Goal: Task Accomplishment & Management: Manage account settings

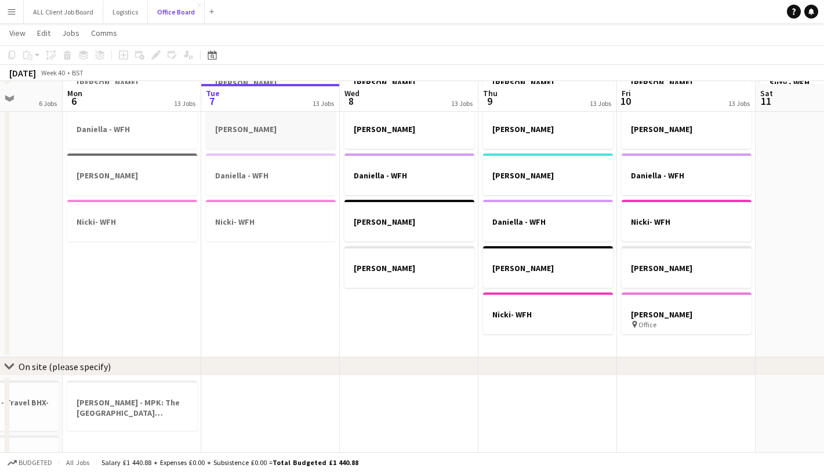
scroll to position [595, 0]
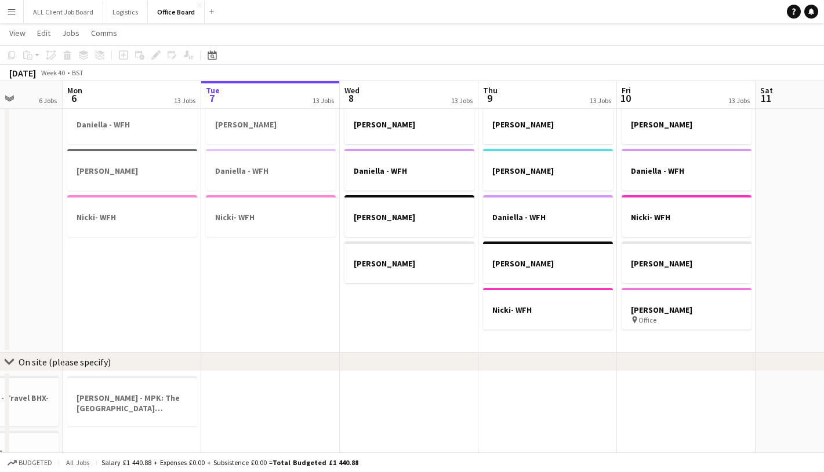
click at [14, 12] on app-icon "Menu" at bounding box center [11, 11] width 9 height 9
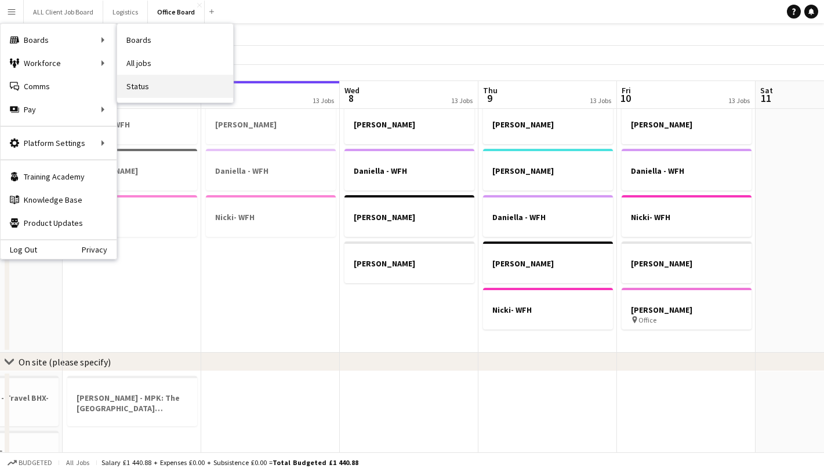
click at [170, 83] on link "Status" at bounding box center [175, 86] width 116 height 23
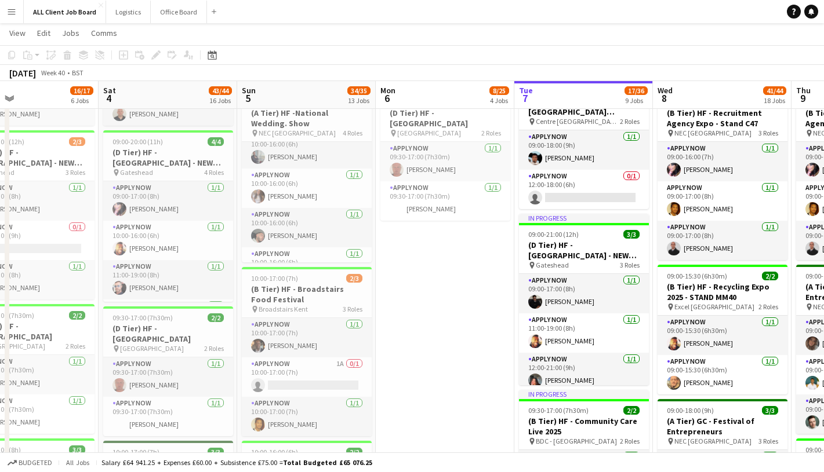
scroll to position [16, 0]
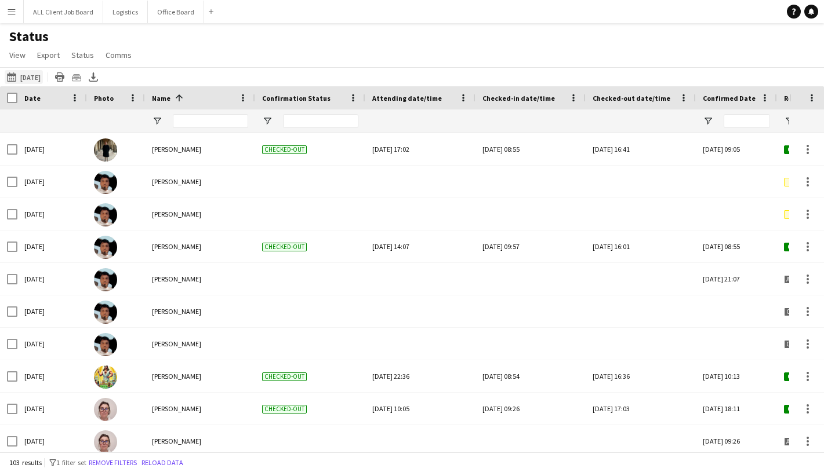
click at [39, 75] on button "07-10-2025 to 13-10-2025 04-10-2025" at bounding box center [24, 77] width 38 height 14
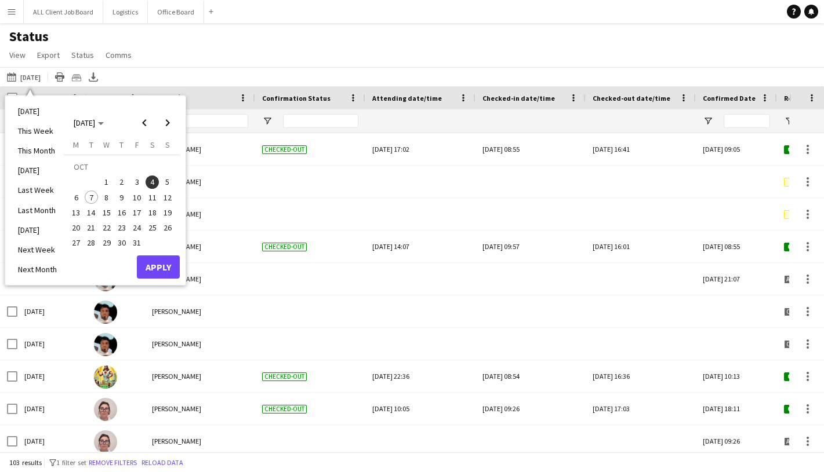
click at [281, 70] on div "07-10-2025 to 13-10-2025 04-10-2025 Today This Week This Month Yesterday Last W…" at bounding box center [412, 76] width 824 height 19
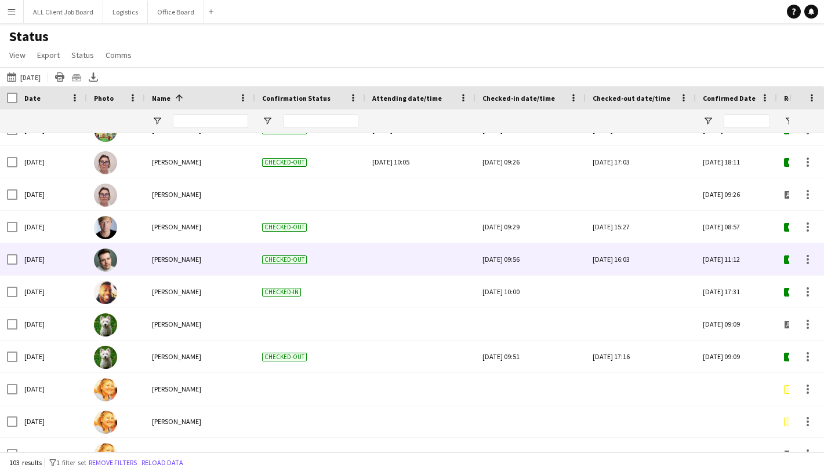
scroll to position [260, 0]
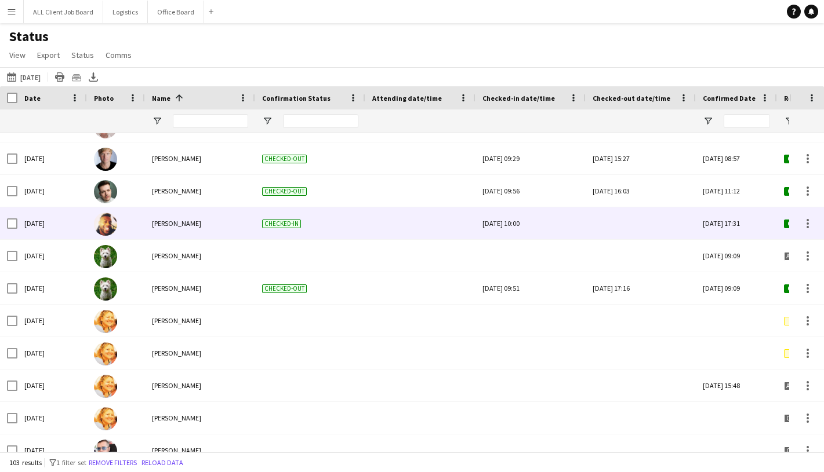
click at [613, 219] on div at bounding box center [640, 223] width 96 height 32
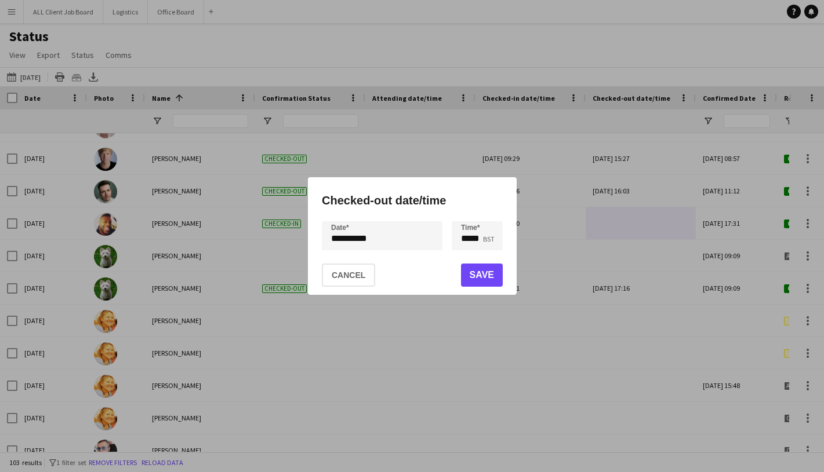
click at [374, 230] on div "**********" at bounding box center [412, 236] width 824 height 472
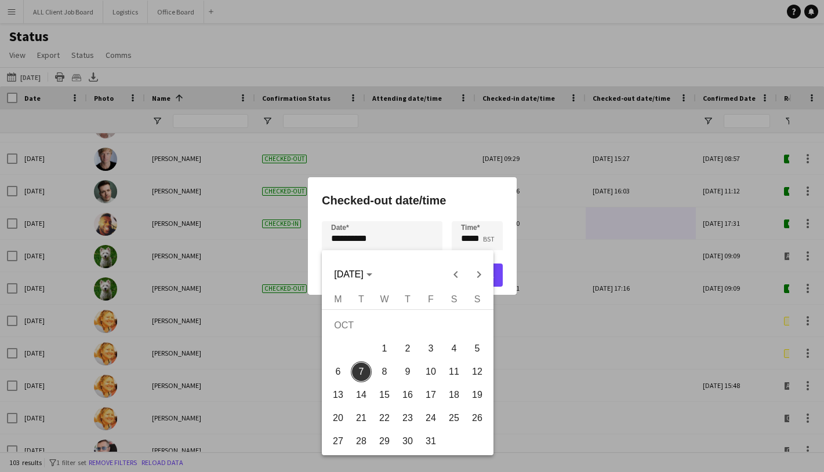
click at [458, 344] on span "4" at bounding box center [453, 348] width 21 height 21
type input "**********"
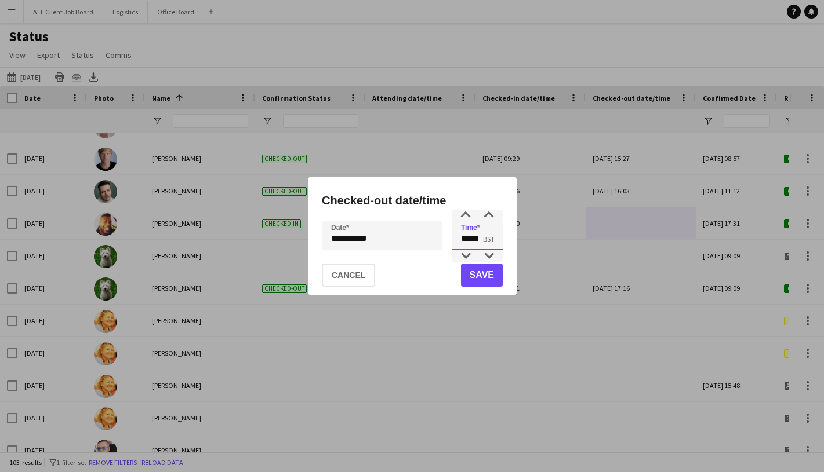
drag, startPoint x: 468, startPoint y: 239, endPoint x: 458, endPoint y: 240, distance: 9.9
click at [458, 240] on input "*****" at bounding box center [476, 235] width 51 height 29
drag, startPoint x: 480, startPoint y: 239, endPoint x: 472, endPoint y: 239, distance: 8.1
click at [472, 239] on input "*****" at bounding box center [476, 235] width 51 height 29
type input "*****"
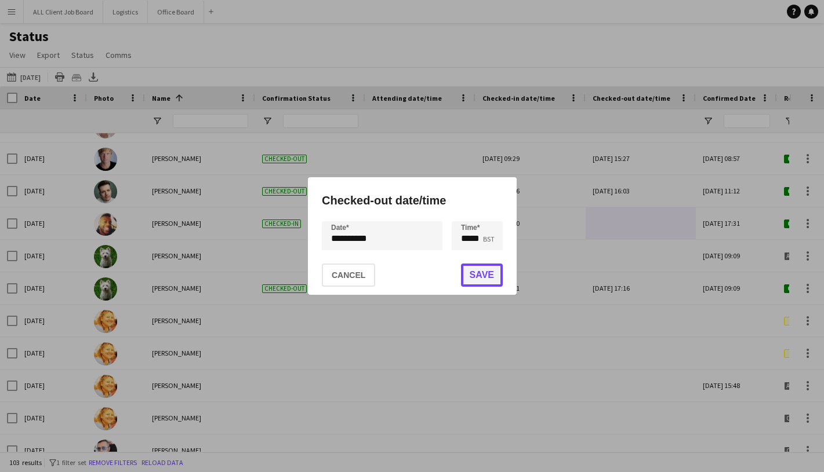
click at [482, 277] on button "Save" at bounding box center [481, 275] width 42 height 23
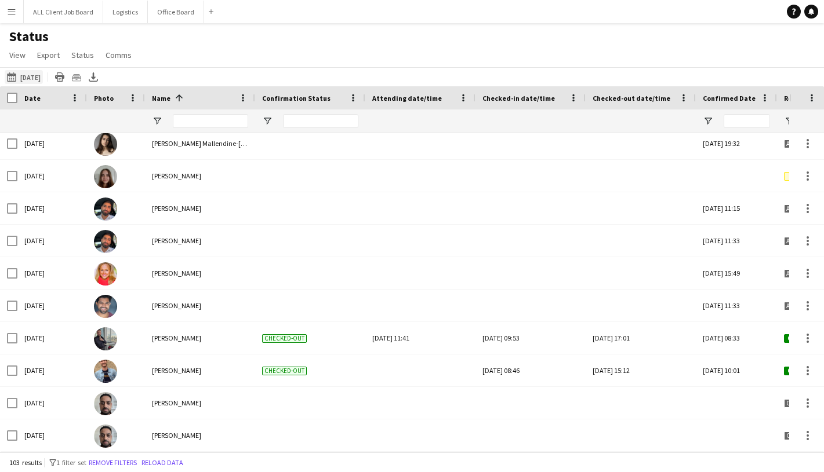
click at [41, 74] on button "07-10-2025 to 13-10-2025 04-10-2025" at bounding box center [24, 77] width 38 height 14
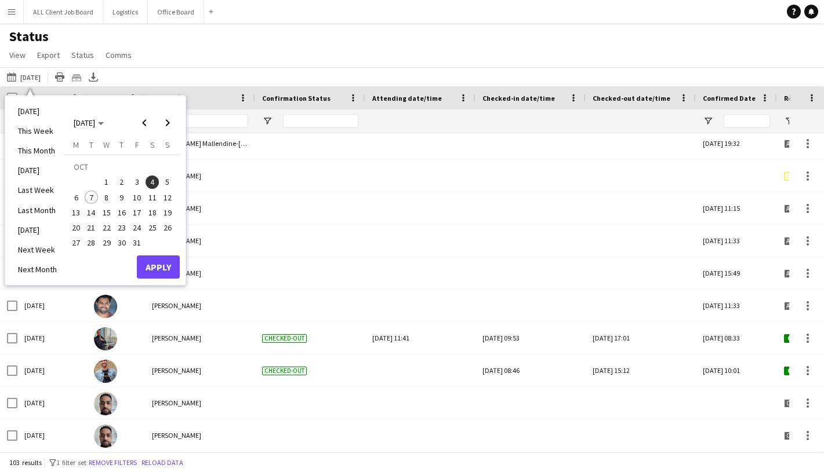
click at [165, 185] on span "5" at bounding box center [168, 183] width 14 height 14
click at [165, 266] on button "Apply" at bounding box center [158, 267] width 43 height 23
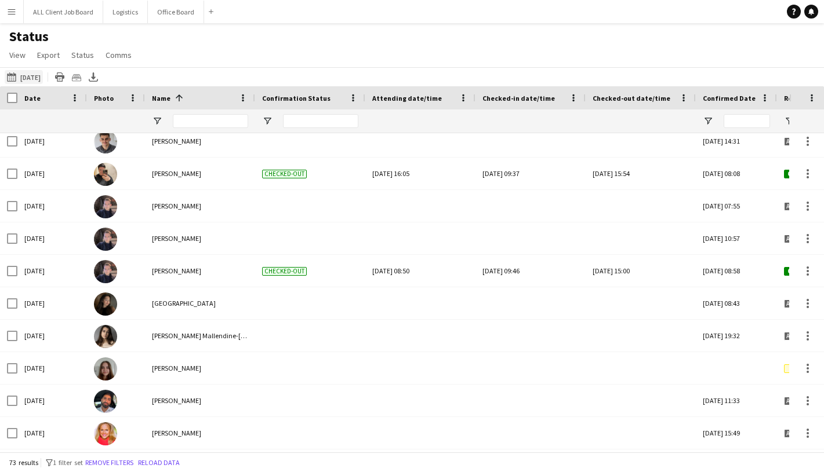
click at [39, 73] on button "07-10-2025 to 13-10-2025 05-10-2025" at bounding box center [24, 77] width 38 height 14
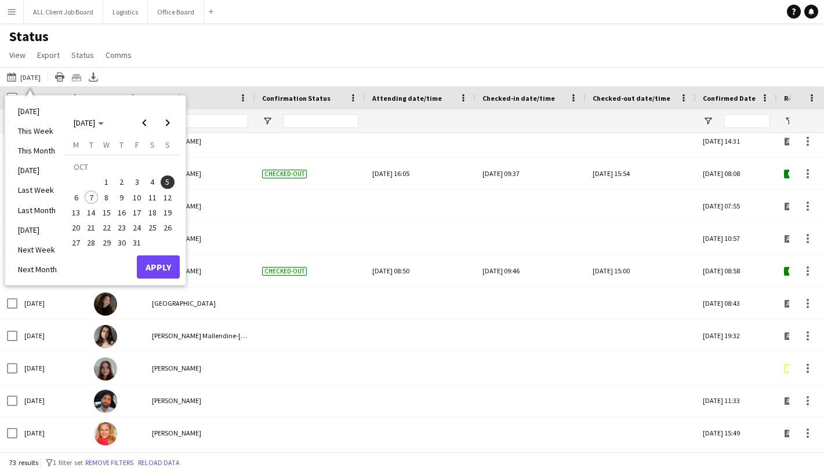
click at [76, 198] on span "6" at bounding box center [76, 198] width 14 height 14
click at [144, 268] on button "Apply" at bounding box center [158, 267] width 43 height 23
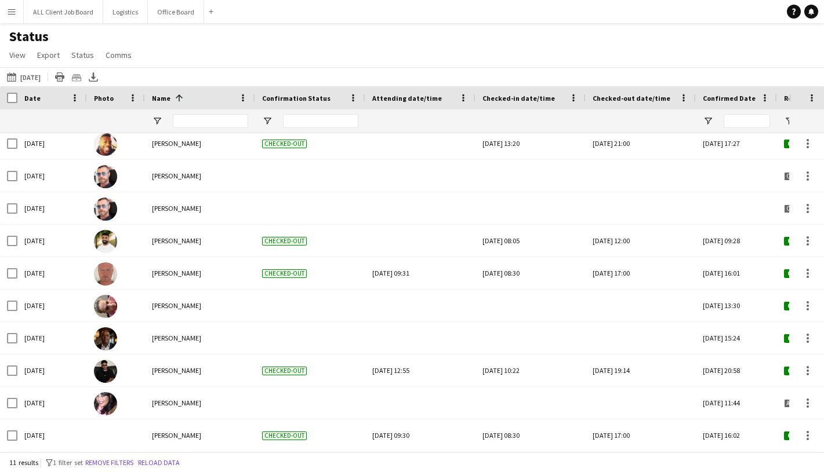
scroll to position [38, 0]
click at [43, 77] on button "07-10-2025 to 13-10-2025 Yesterday" at bounding box center [24, 77] width 38 height 14
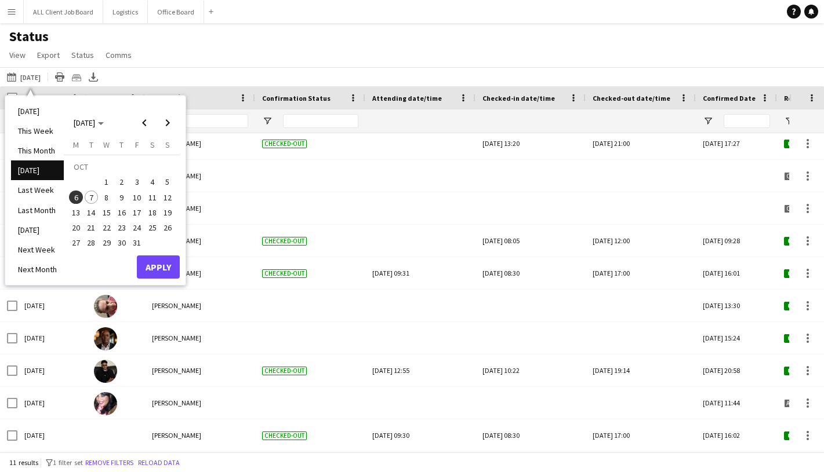
click at [92, 197] on span "7" at bounding box center [92, 198] width 14 height 14
click at [162, 268] on button "Apply" at bounding box center [158, 267] width 43 height 23
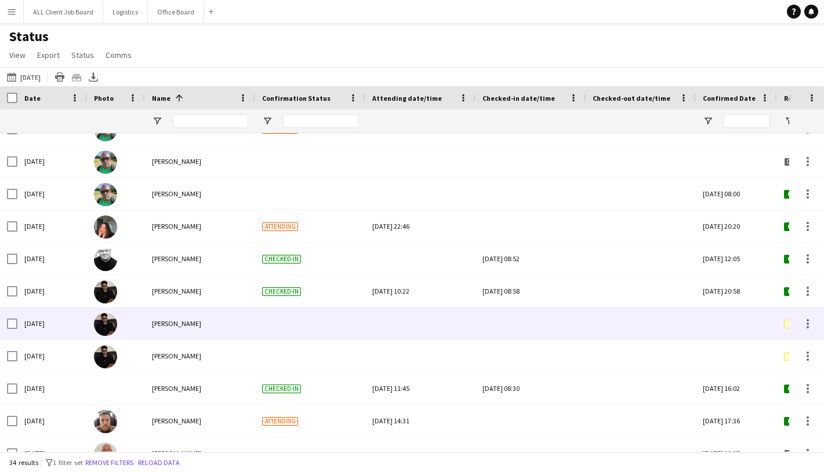
scroll to position [785, 0]
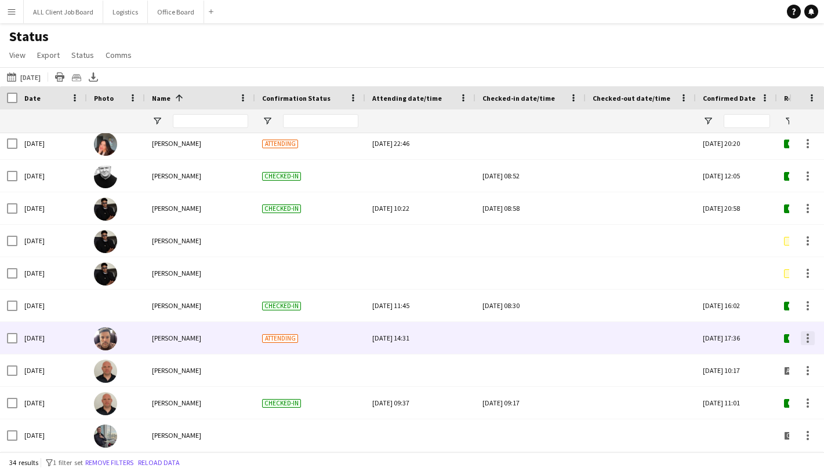
click at [814, 338] on div at bounding box center [807, 339] width 14 height 14
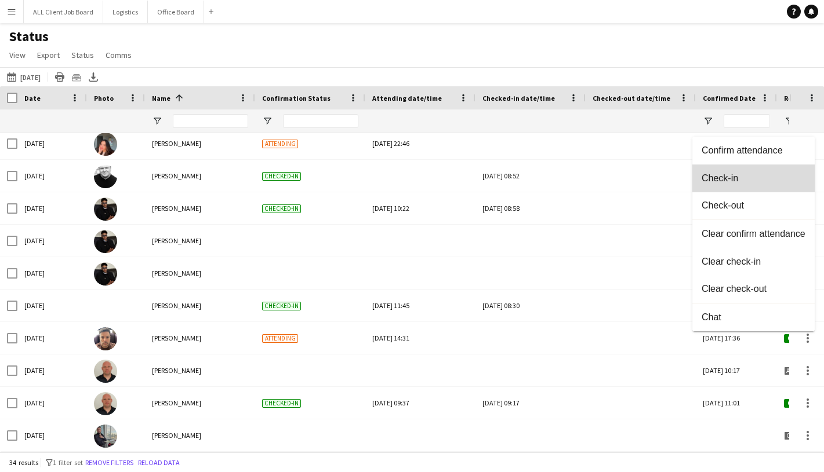
click at [727, 178] on span "Check-in" at bounding box center [753, 178] width 104 height 10
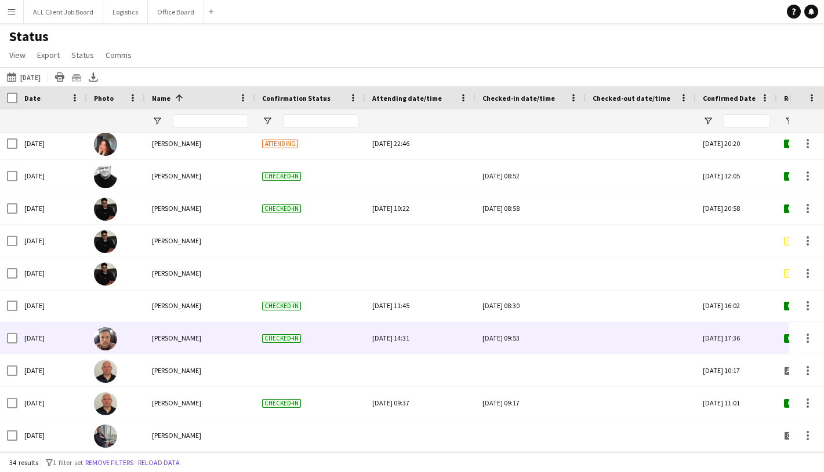
click at [500, 336] on div "Tue, 7 Oct 2025 09:53" at bounding box center [530, 338] width 96 height 32
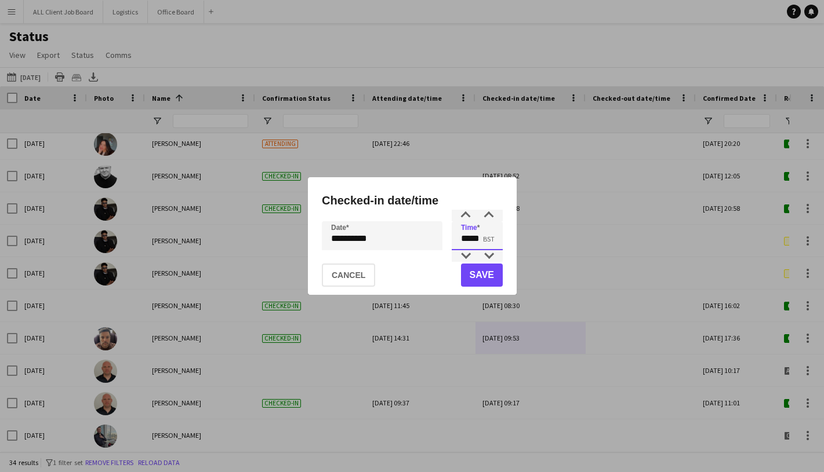
click at [481, 239] on input "*****" at bounding box center [476, 235] width 51 height 29
type input "*****"
click at [480, 281] on button "Save" at bounding box center [481, 275] width 42 height 23
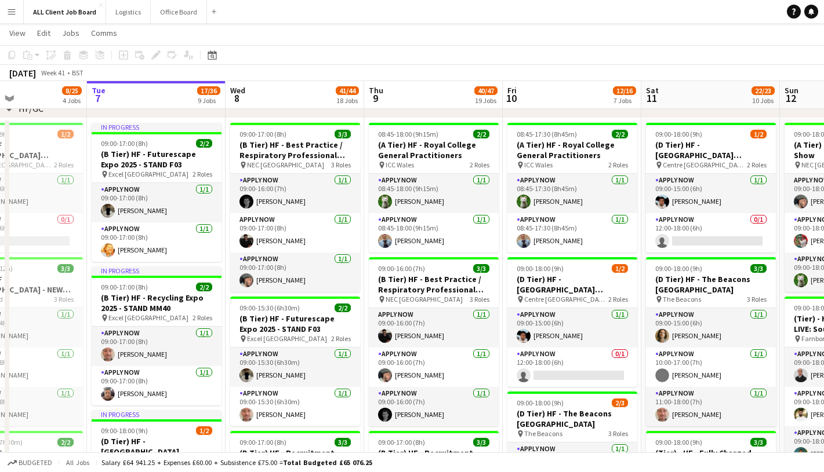
scroll to position [197, 0]
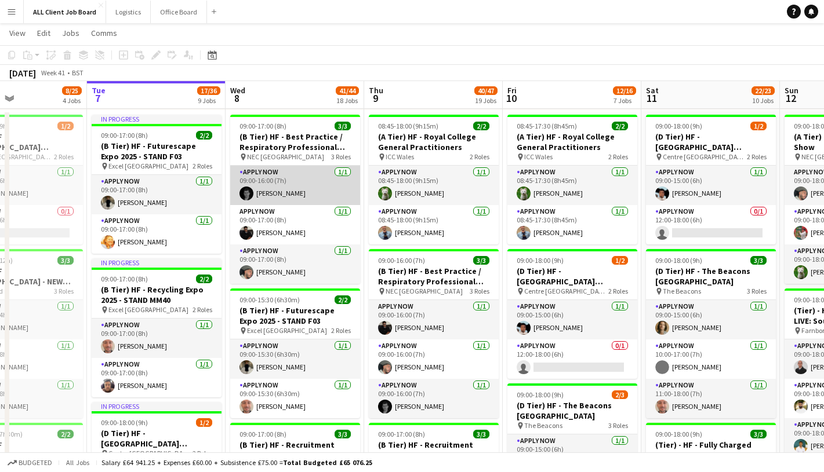
click at [271, 187] on app-card-role "APPLY NOW [DATE] 09:00-16:00 (7h) [PERSON_NAME]" at bounding box center [295, 185] width 130 height 39
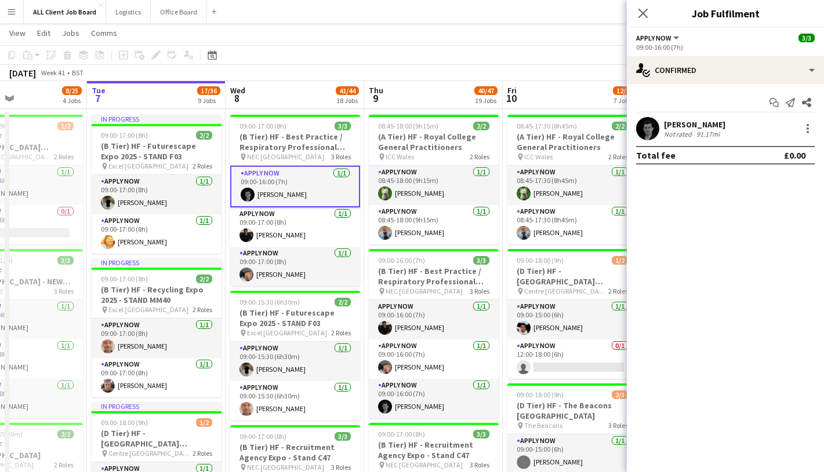
click at [643, 132] on app-user-avatar at bounding box center [647, 128] width 23 height 23
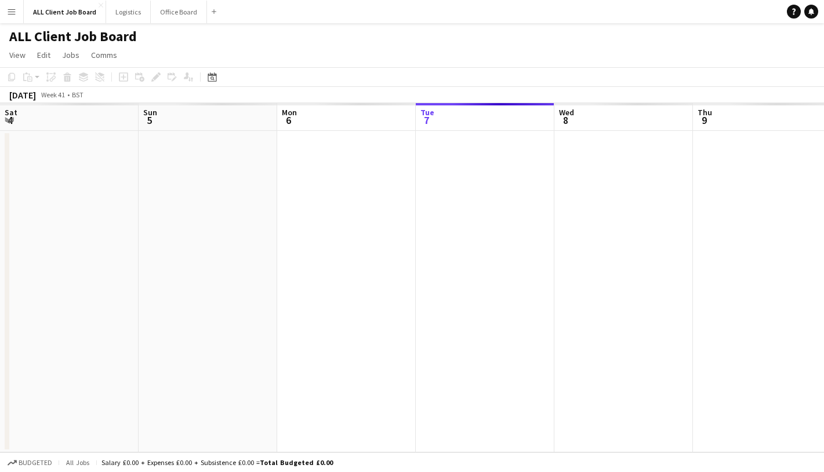
scroll to position [0, 277]
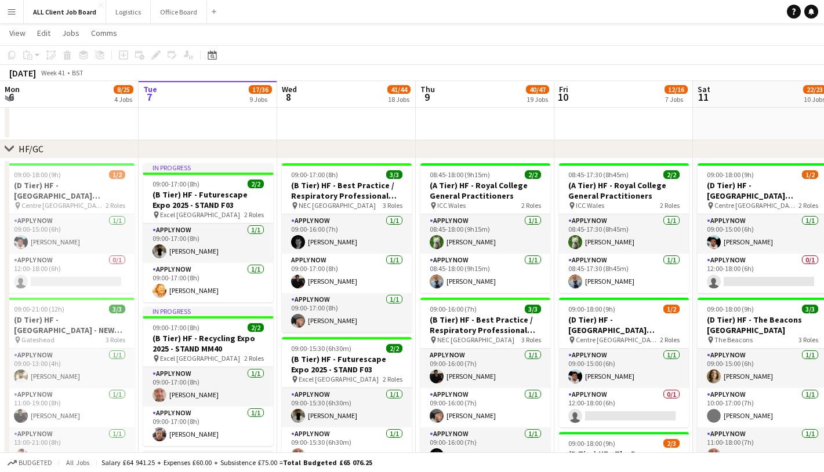
scroll to position [149, 0]
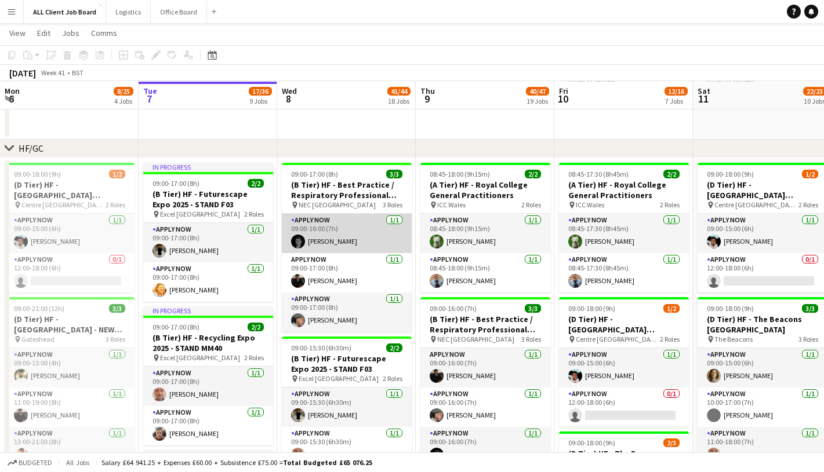
click at [342, 236] on app-card-role "APPLY NOW [DATE] 09:00-16:00 (7h) [PERSON_NAME]" at bounding box center [347, 233] width 130 height 39
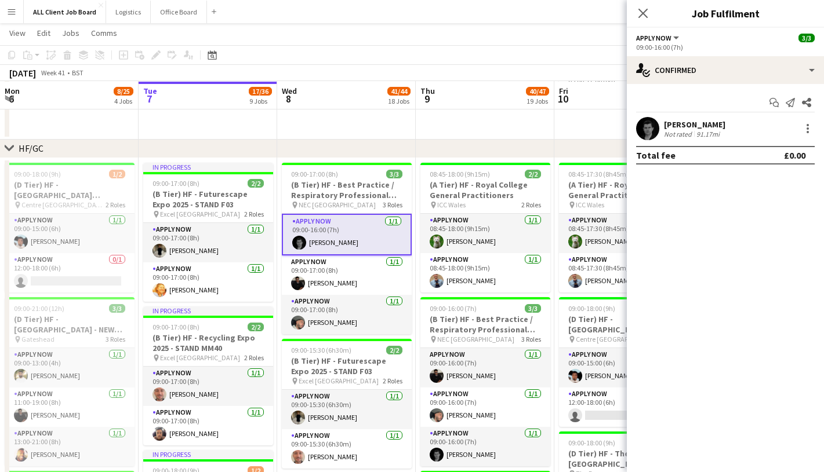
click at [658, 132] on div at bounding box center [647, 128] width 23 height 23
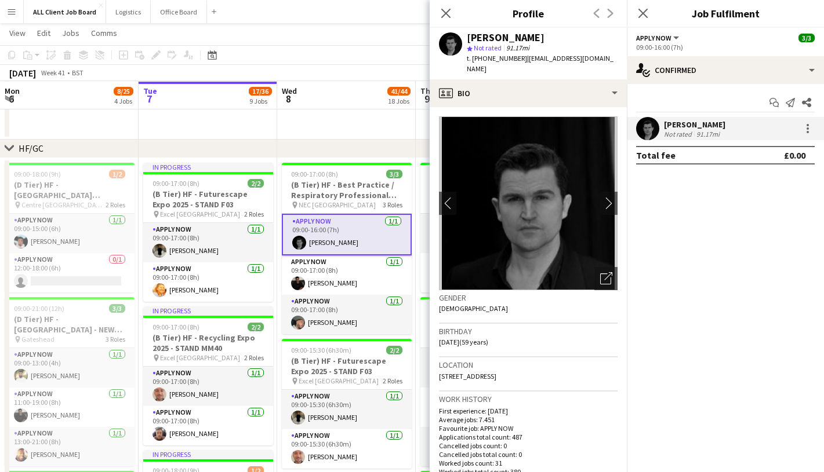
drag, startPoint x: 472, startPoint y: 58, endPoint x: 519, endPoint y: 60, distance: 46.4
click at [519, 60] on span "t. +4407989608069" at bounding box center [497, 58] width 60 height 9
copy span "+4407989608069"
drag, startPoint x: 525, startPoint y: 59, endPoint x: 604, endPoint y: 64, distance: 79.6
click at [604, 64] on div "Jim Wilson star Not rated 91.17mi t. +4407989608069 | jimwilson7@hotmail.co.uk" at bounding box center [527, 54] width 197 height 52
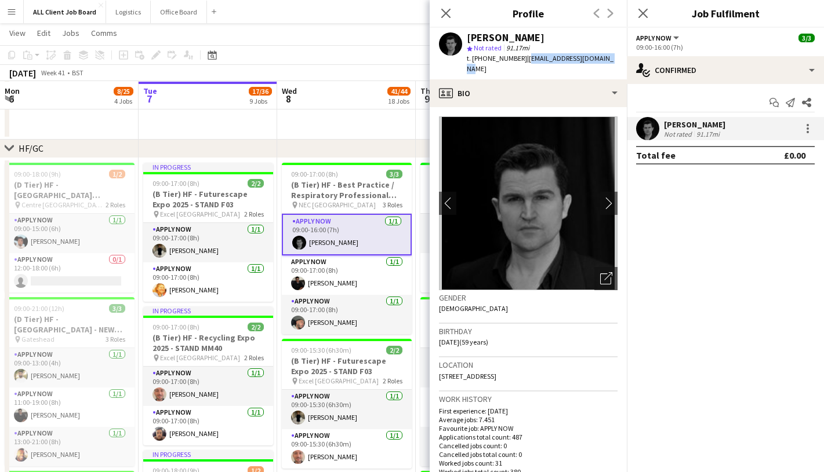
copy span "jimwilson7@hotmail.co.uk"
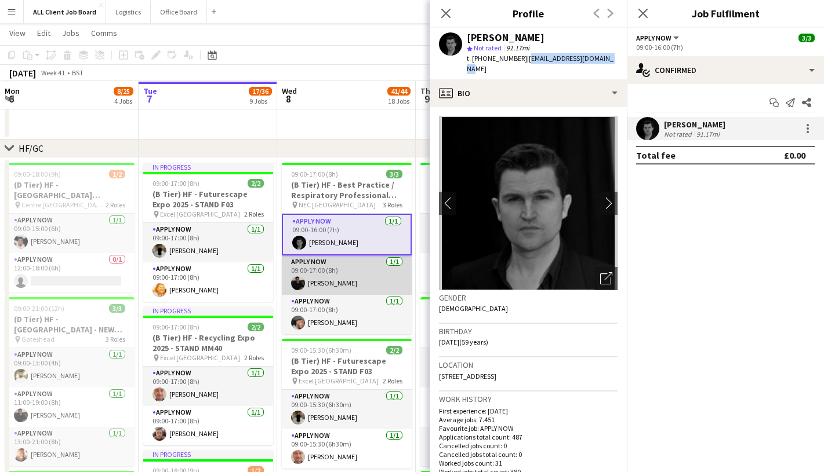
click at [355, 268] on app-card-role "APPLY NOW 1/1 09:00-17:00 (8h) Musaab Aggag" at bounding box center [347, 275] width 130 height 39
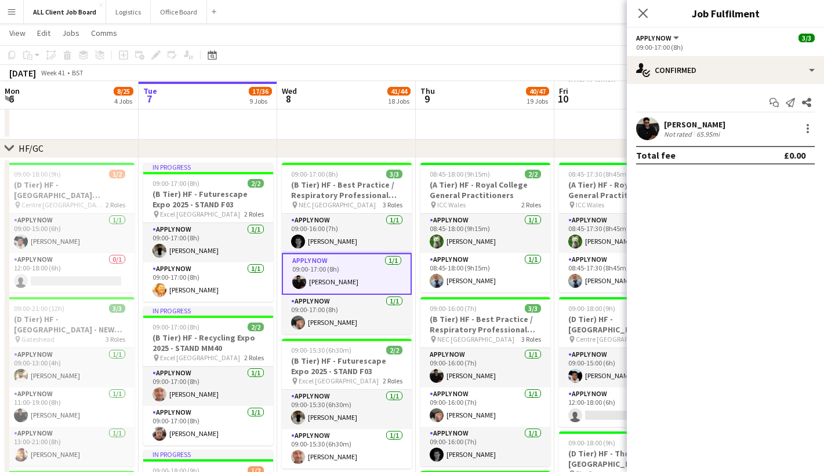
click at [653, 129] on app-user-avatar at bounding box center [647, 128] width 23 height 23
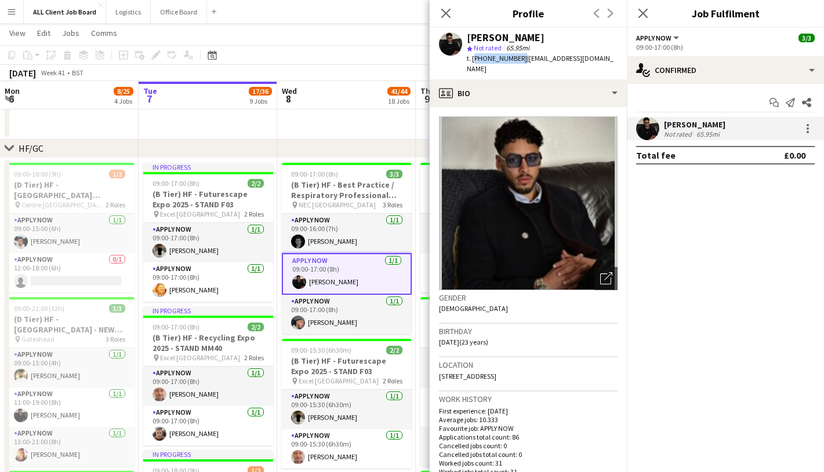
drag, startPoint x: 472, startPoint y: 59, endPoint x: 516, endPoint y: 62, distance: 44.8
click at [516, 62] on span "t. +447926326761" at bounding box center [497, 58] width 60 height 9
copy span "+447926326761"
drag, startPoint x: 522, startPoint y: 58, endPoint x: 604, endPoint y: 57, distance: 82.9
click at [604, 57] on span "| musabali121213@gmail.com" at bounding box center [540, 63] width 147 height 19
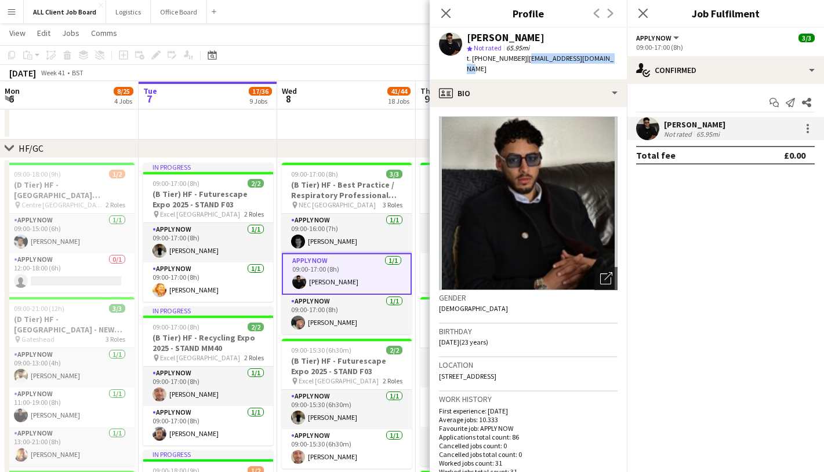
copy span "musabali121213@gmail.com"
click at [343, 316] on app-card-role "APPLY NOW 1/1 09:00-17:00 (8h) George McGee" at bounding box center [347, 314] width 130 height 39
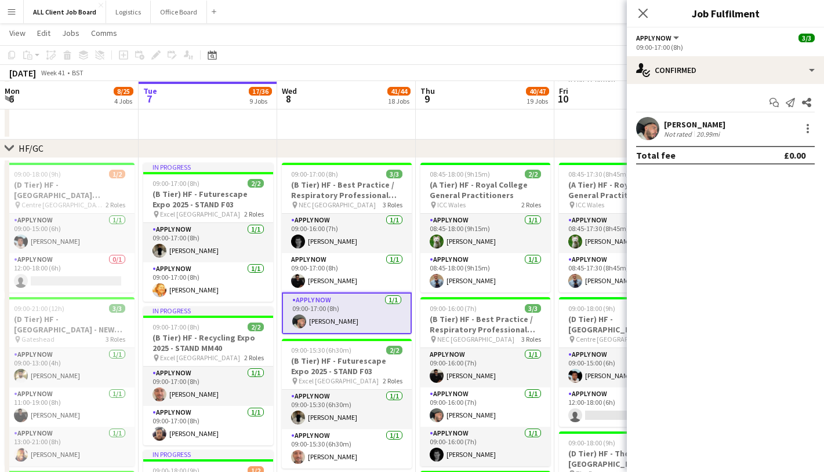
click at [647, 131] on app-user-avatar at bounding box center [647, 128] width 23 height 23
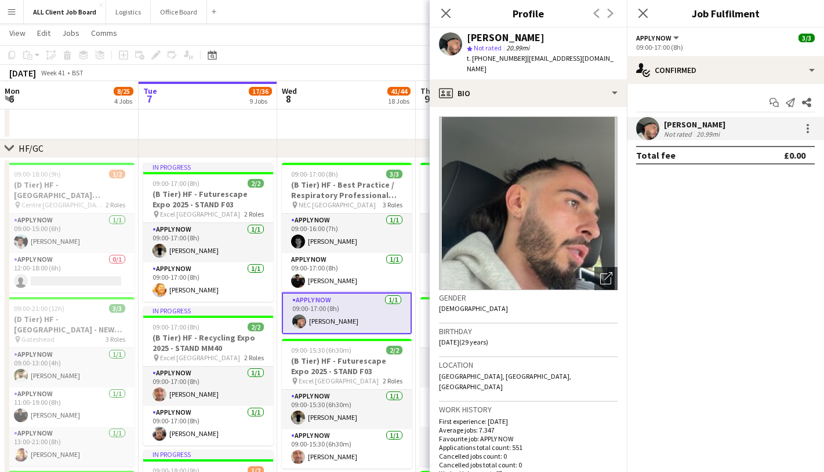
scroll to position [150, 0]
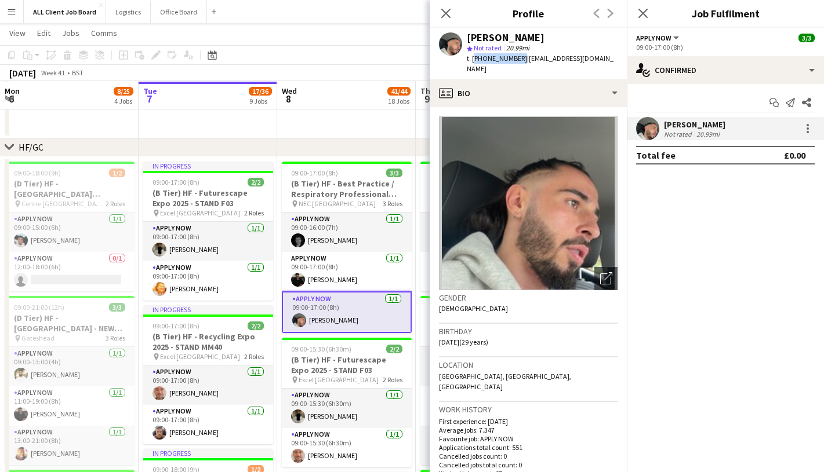
drag, startPoint x: 472, startPoint y: 59, endPoint x: 516, endPoint y: 62, distance: 44.1
click at [516, 62] on span "t. +447384611893" at bounding box center [497, 58] width 60 height 9
copy span "+447384611893"
drag, startPoint x: 523, startPoint y: 58, endPoint x: 604, endPoint y: 55, distance: 81.2
click at [604, 55] on div "George McGee star Not rated 20.99mi t. +447384611893 | mcgeegeorge96@gmail.com" at bounding box center [527, 54] width 197 height 52
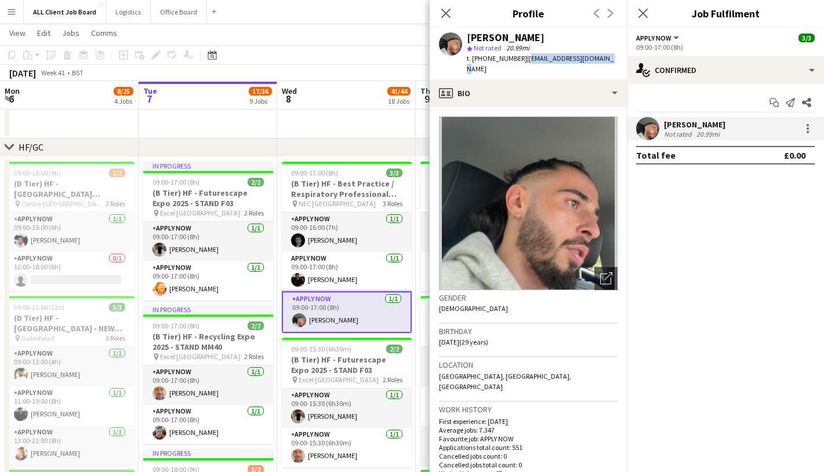
copy span "mcgeegeorge96@gmail.com"
click at [453, 14] on app-icon "Close pop-in" at bounding box center [446, 13] width 17 height 17
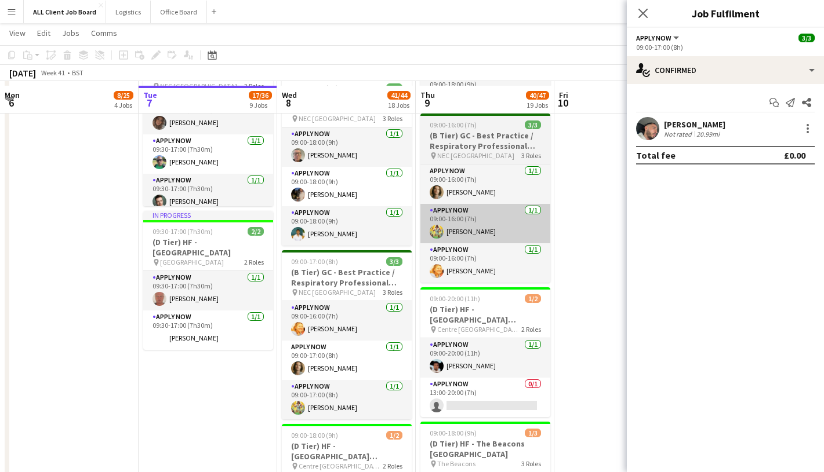
scroll to position [1025, 0]
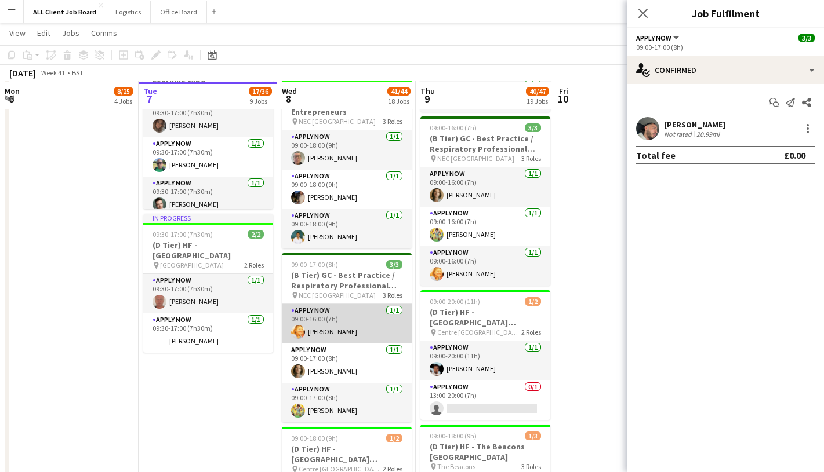
click at [358, 319] on app-card-role "APPLY NOW 1/1 09:00-16:00 (7h) Cara Brennan" at bounding box center [347, 323] width 130 height 39
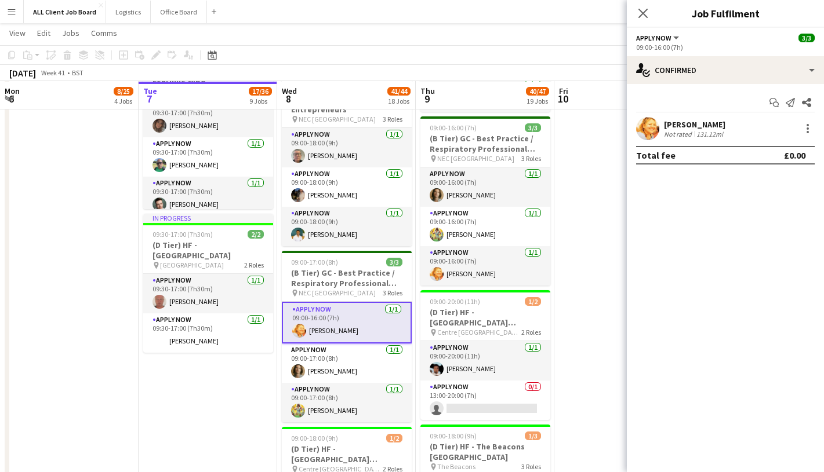
click at [665, 125] on div "Cara Brennan" at bounding box center [694, 124] width 61 height 10
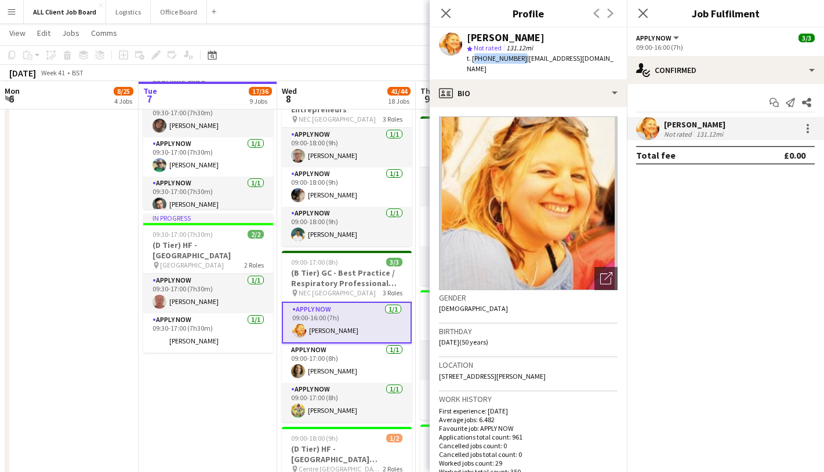
drag, startPoint x: 473, startPoint y: 58, endPoint x: 516, endPoint y: 57, distance: 42.9
click at [516, 57] on span "t. +447980312010" at bounding box center [497, 58] width 60 height 9
copy span "+447980312010"
drag, startPoint x: 522, startPoint y: 60, endPoint x: 615, endPoint y: 61, distance: 92.7
click at [615, 61] on div "Cara Brennan star Not rated 131.12mi t. +447980312010 | caramathiabrennan@gmail…" at bounding box center [527, 54] width 197 height 52
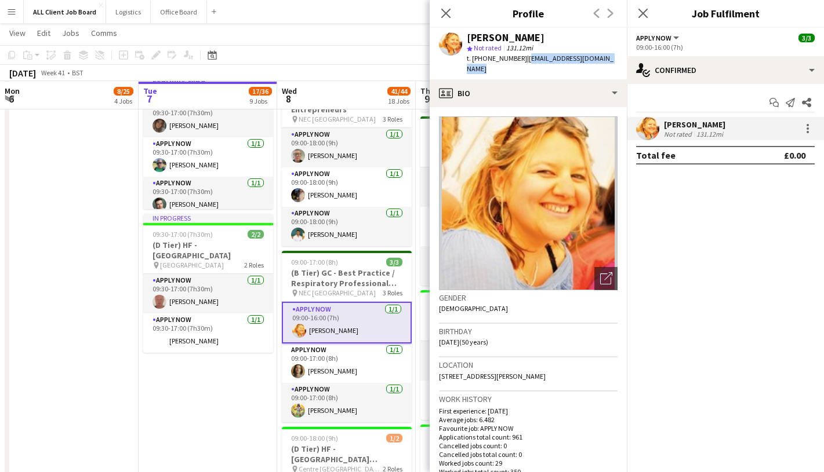
copy span "caramathiabrennan@gmail.com"
click at [345, 363] on app-card-role "APPLY NOW 1/1 09:00-17:00 (8h) Daniel Mckee" at bounding box center [347, 363] width 130 height 39
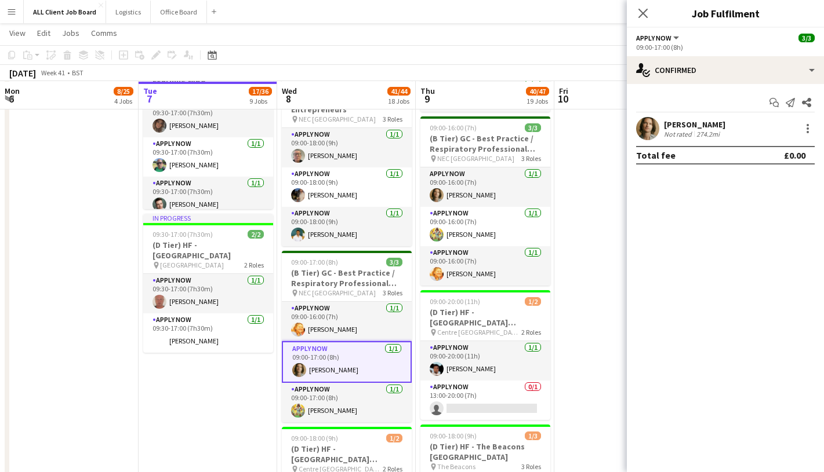
click at [647, 126] on app-user-avatar at bounding box center [647, 128] width 23 height 23
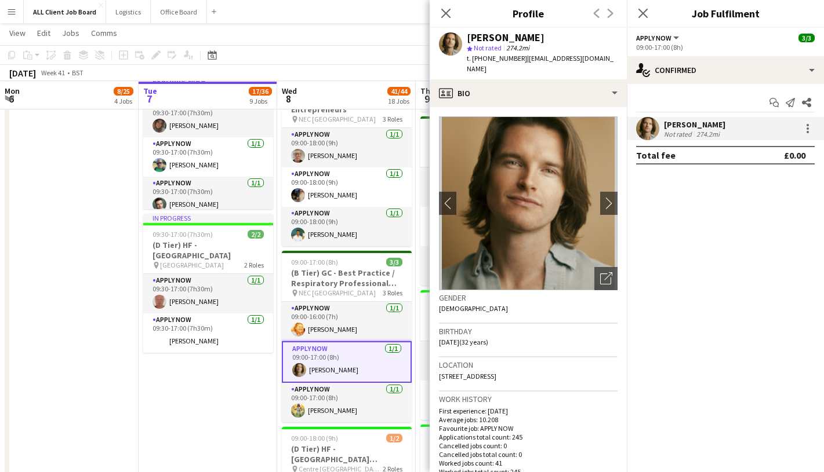
drag, startPoint x: 473, startPoint y: 59, endPoint x: 520, endPoint y: 62, distance: 47.0
click at [520, 62] on span "t. +4407707070433" at bounding box center [497, 58] width 60 height 9
copy span "+4407707070433"
drag, startPoint x: 526, startPoint y: 60, endPoint x: 619, endPoint y: 63, distance: 92.8
click at [619, 63] on div "Daniel Mckee star Not rated 274.2mi t. +4407707070433 | danielclarkemckee@gmail…" at bounding box center [527, 54] width 197 height 52
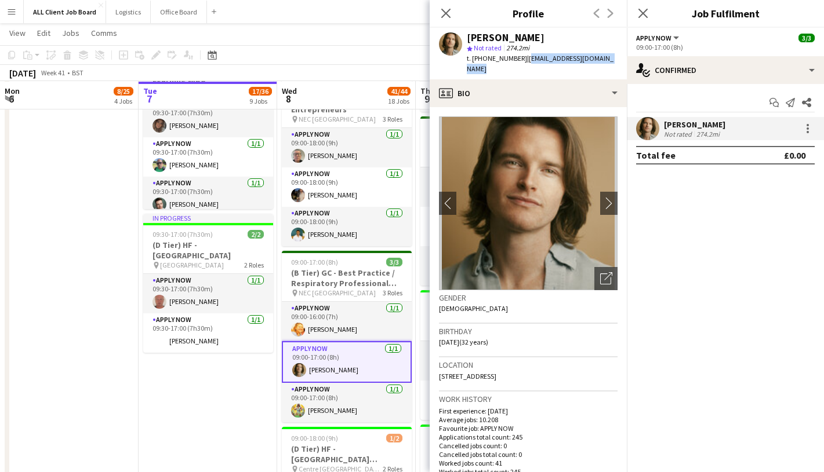
copy span "danielclarkemckee@gmail.com"
click at [355, 401] on app-card-role "APPLY NOW 1/1 09:00-17:00 (8h) Alex Waddingham" at bounding box center [347, 402] width 130 height 39
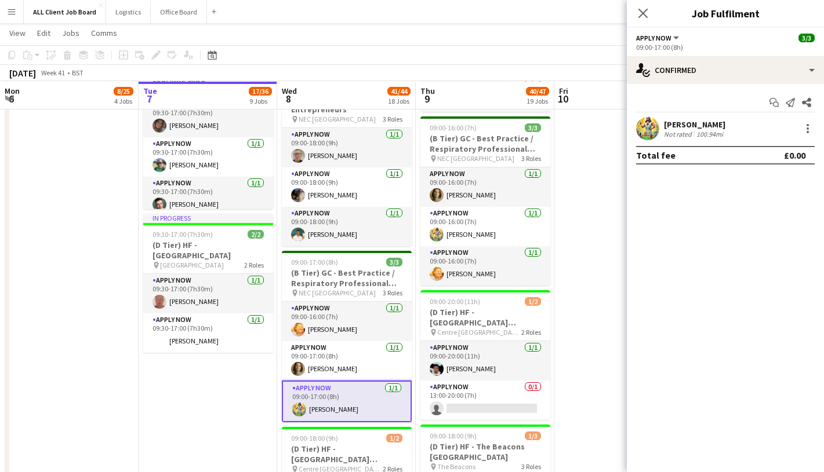
click at [649, 129] on app-user-avatar at bounding box center [647, 128] width 23 height 23
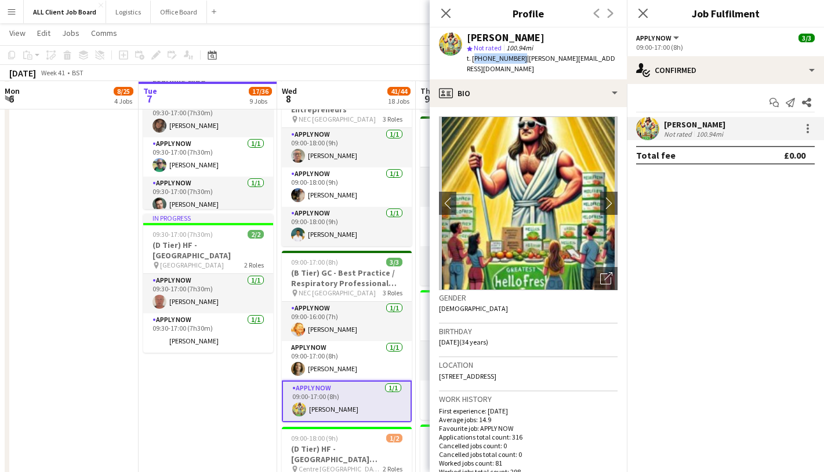
drag, startPoint x: 472, startPoint y: 60, endPoint x: 518, endPoint y: 61, distance: 45.8
click at [518, 61] on span "t. +4407377983784" at bounding box center [497, 58] width 60 height 9
click at [482, 68] on div "Alex Waddingham star Not rated 100.94mi t. +4407377983784 | a.waddingham@hotmai…" at bounding box center [527, 54] width 197 height 52
drag, startPoint x: 472, startPoint y: 59, endPoint x: 521, endPoint y: 59, distance: 49.3
click at [521, 59] on span "t. +4407377983784" at bounding box center [497, 58] width 60 height 9
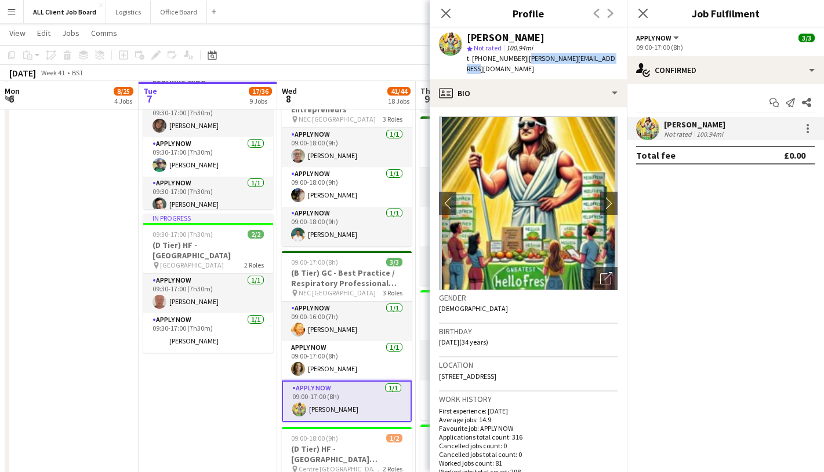
drag, startPoint x: 526, startPoint y: 60, endPoint x: 614, endPoint y: 60, distance: 88.1
click at [614, 60] on div "Alex Waddingham star Not rated 100.94mi t. +4407377983784 | a.waddingham@hotmai…" at bounding box center [527, 54] width 197 height 52
click at [447, 16] on icon "Close pop-in" at bounding box center [445, 13] width 11 height 11
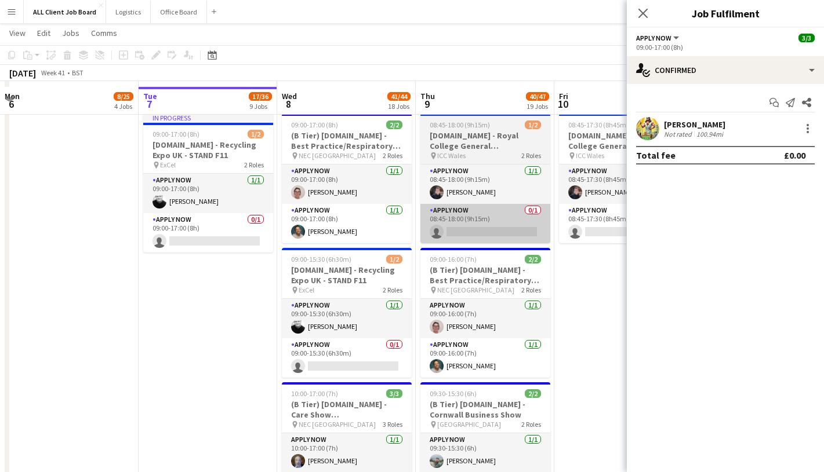
scroll to position [2993, 0]
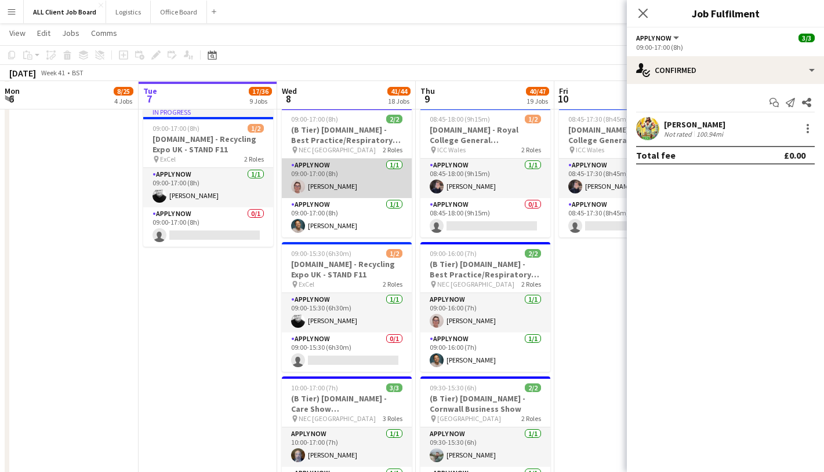
click at [355, 183] on app-card-role "APPLY NOW 1/1 09:00-17:00 (8h) Angela Flannery" at bounding box center [347, 178] width 130 height 39
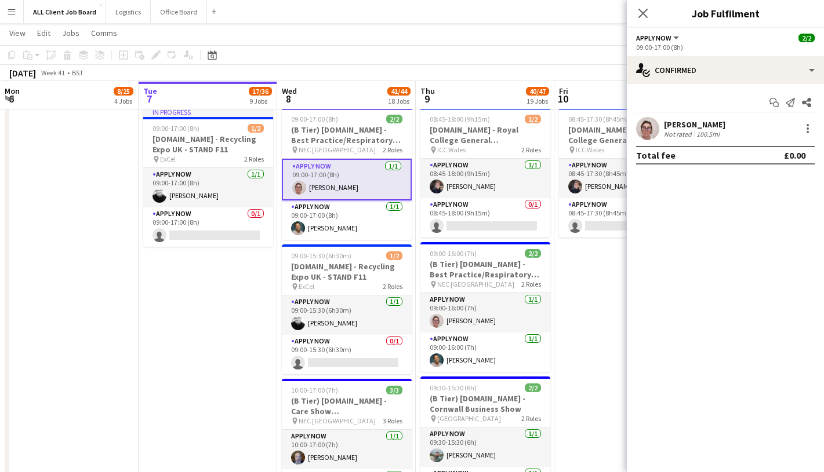
click at [691, 126] on div "Angela Flannery" at bounding box center [694, 124] width 61 height 10
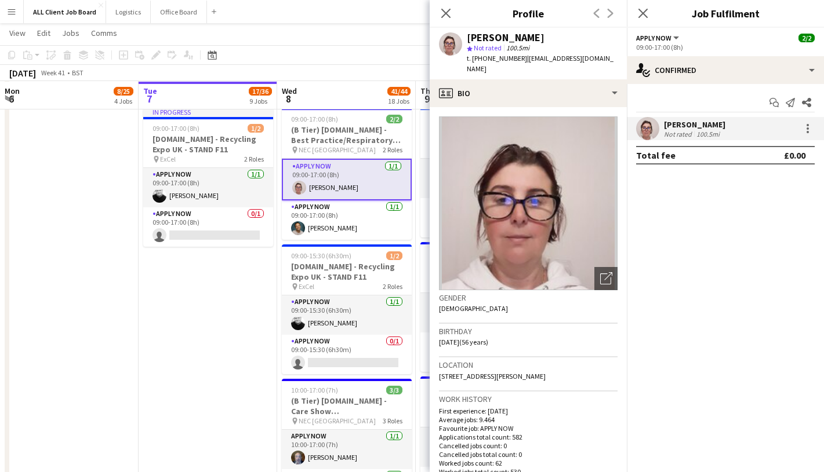
drag, startPoint x: 524, startPoint y: 60, endPoint x: 613, endPoint y: 62, distance: 88.7
click at [613, 62] on div "Angela Flannery star Not rated 100.5mi t. +4407590211172 | angelaflannery69@gma…" at bounding box center [527, 54] width 197 height 52
drag, startPoint x: 472, startPoint y: 59, endPoint x: 521, endPoint y: 63, distance: 49.4
click at [521, 63] on span "t. +4407590211172" at bounding box center [497, 58] width 60 height 9
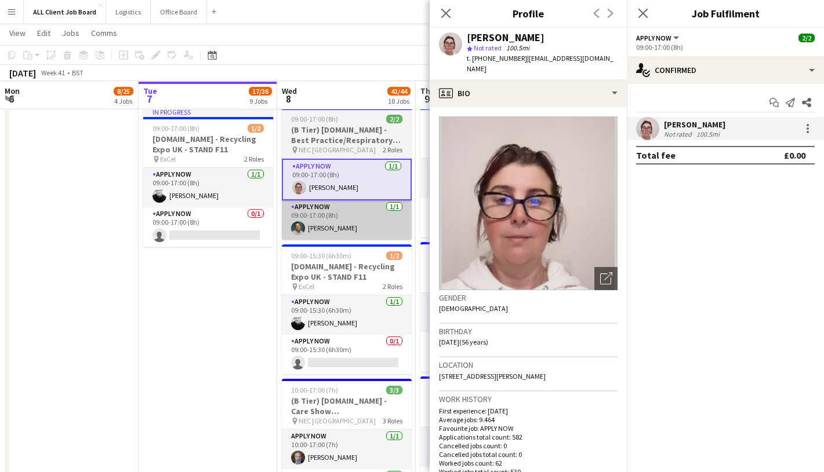
click at [362, 214] on app-card-role "APPLY NOW 1/1 09:00-17:00 (8h) Raymond Bethley" at bounding box center [347, 220] width 130 height 39
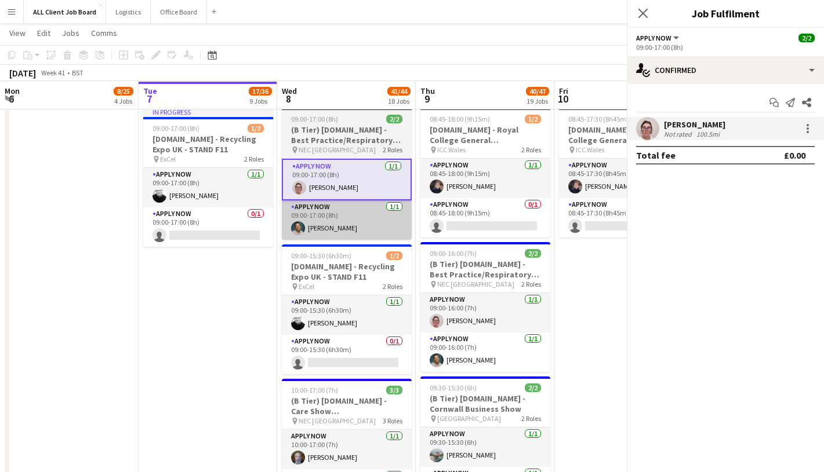
click at [362, 214] on app-card-role "APPLY NOW 1/1 09:00-17:00 (8h) Raymond Bethley" at bounding box center [347, 220] width 130 height 39
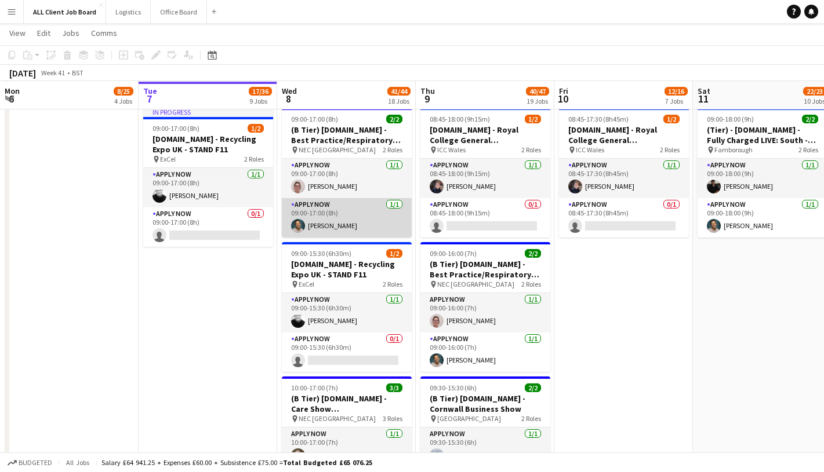
click at [349, 210] on app-card-role "APPLY NOW 1/1 09:00-17:00 (8h) Raymond Bethley" at bounding box center [347, 217] width 130 height 39
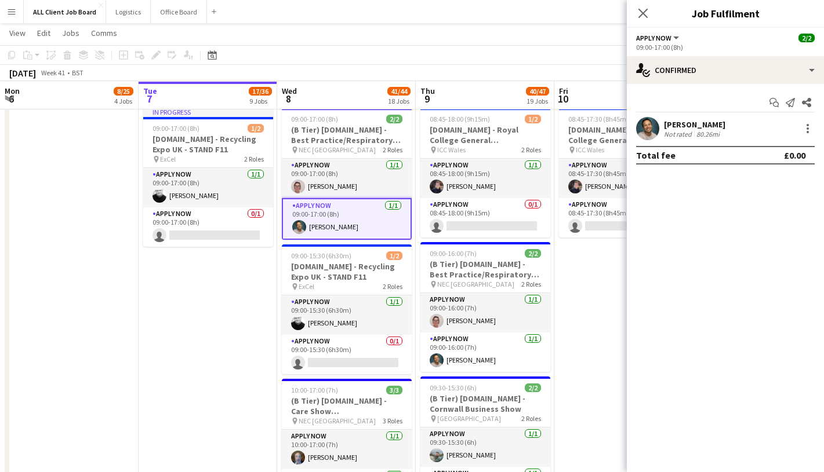
click at [653, 126] on app-user-avatar at bounding box center [647, 128] width 23 height 23
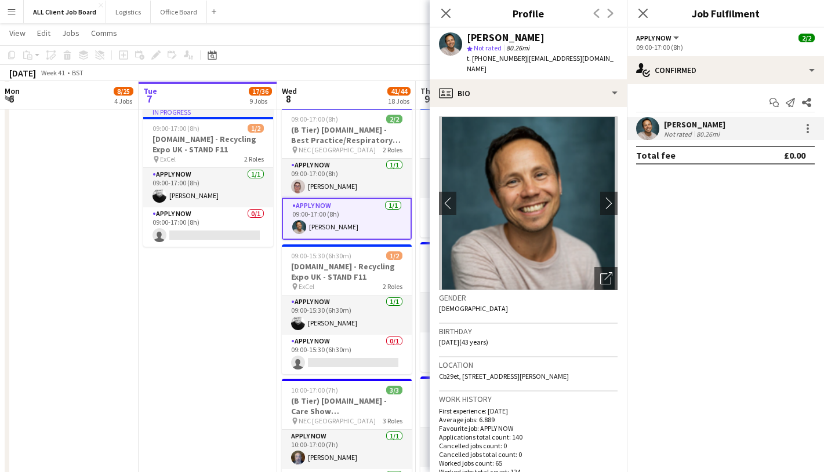
drag, startPoint x: 472, startPoint y: 59, endPoint x: 520, endPoint y: 59, distance: 48.1
click at [520, 59] on span "t. +4407976055965" at bounding box center [497, 58] width 60 height 9
drag, startPoint x: 526, startPoint y: 59, endPoint x: 566, endPoint y: 57, distance: 40.0
click at [566, 57] on span "| raybethley@gmail.com" at bounding box center [540, 63] width 147 height 19
drag, startPoint x: 525, startPoint y: 59, endPoint x: 595, endPoint y: 56, distance: 70.2
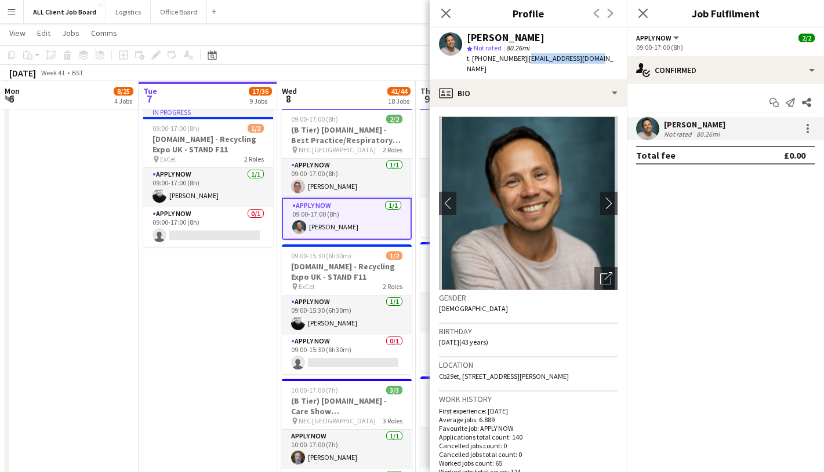
click at [595, 56] on div "Raymond Bethley star Not rated 80.26mi t. +4407976055965 | raybethley@gmail.com" at bounding box center [527, 54] width 197 height 52
click at [446, 12] on icon at bounding box center [445, 13] width 11 height 11
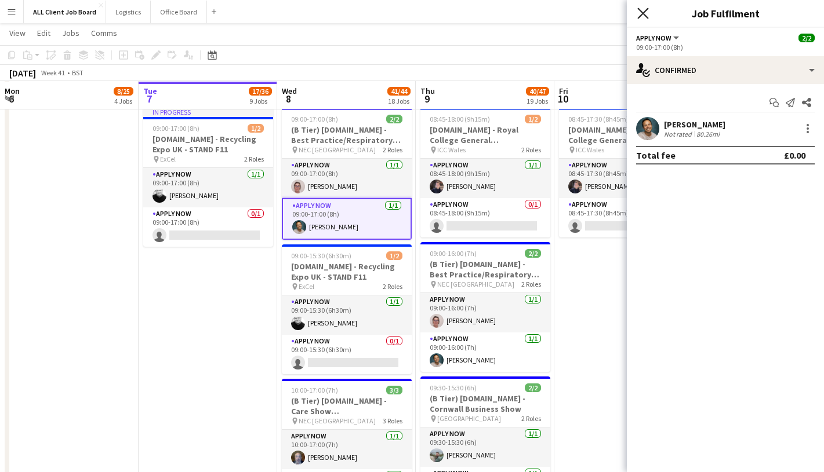
click at [642, 12] on icon at bounding box center [642, 13] width 11 height 11
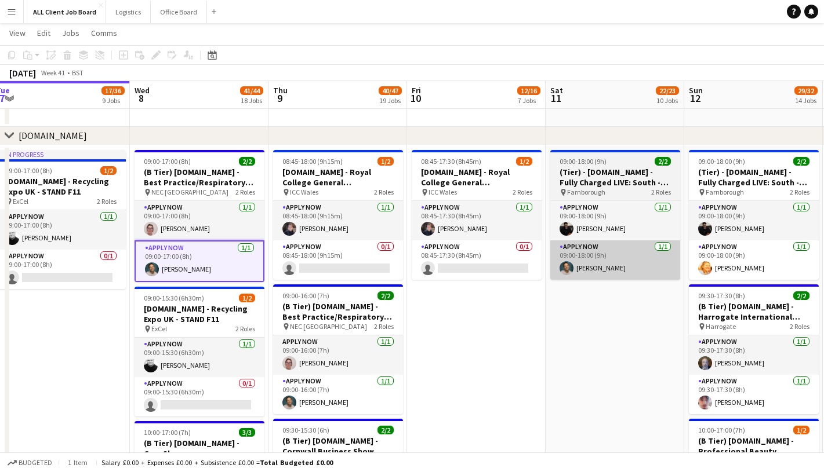
scroll to position [2948, 0]
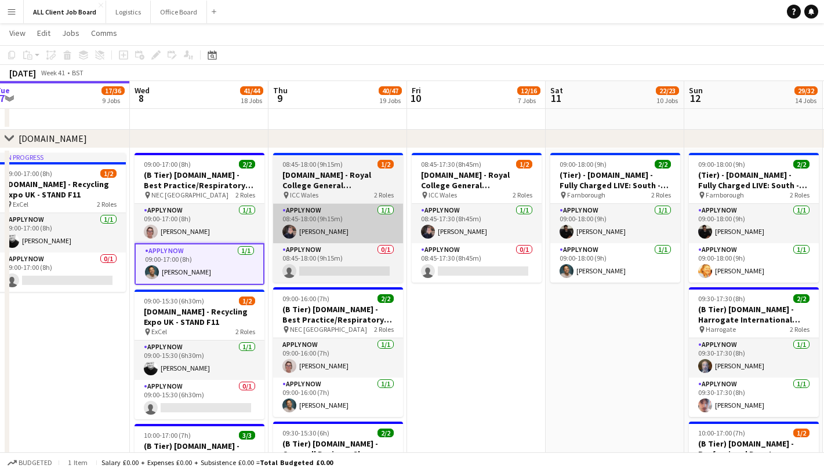
click at [347, 217] on app-card-role "APPLY NOW 1/1 08:45-18:00 (9h15m) Scott Kay" at bounding box center [338, 223] width 130 height 39
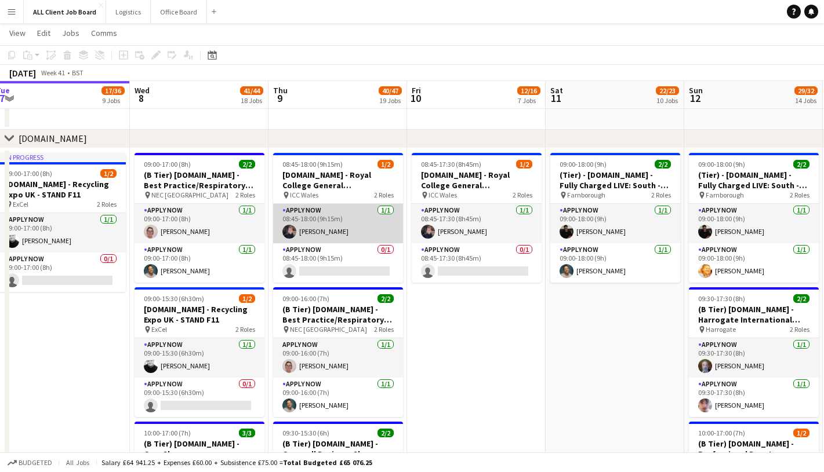
click at [347, 217] on app-card-role "APPLY NOW 1/1 08:45-18:00 (9h15m) Scott Kay" at bounding box center [338, 223] width 130 height 39
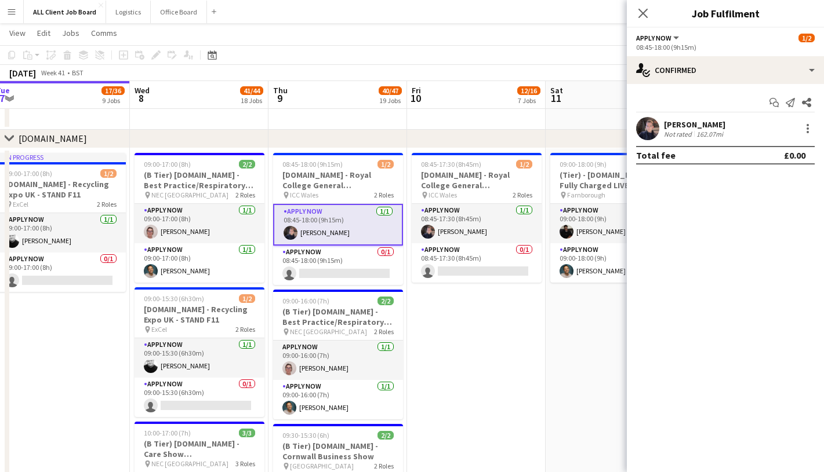
click at [643, 132] on app-user-avatar at bounding box center [647, 128] width 23 height 23
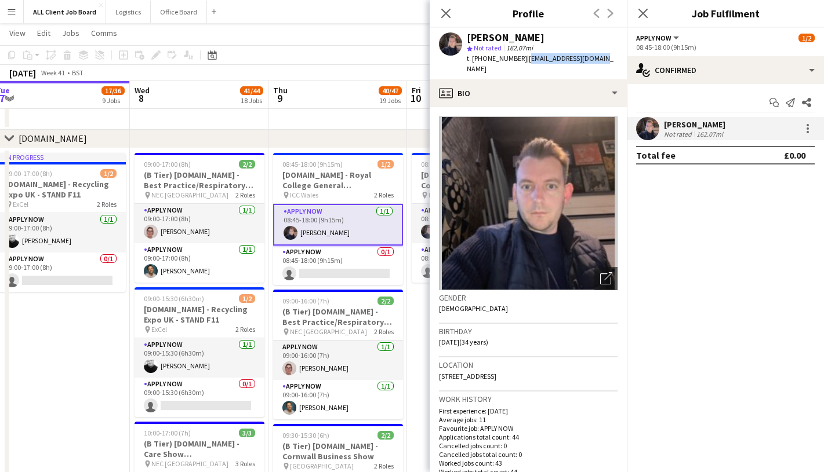
drag, startPoint x: 525, startPoint y: 57, endPoint x: 601, endPoint y: 62, distance: 76.1
click at [601, 62] on div "Scott Kay star Not rated 162.07mi t. +4407765402989 | scottjkay21@gmail.com" at bounding box center [527, 54] width 197 height 52
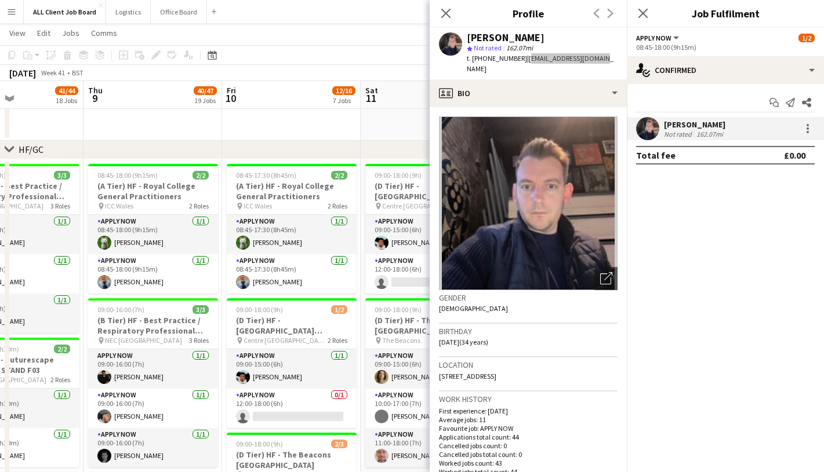
scroll to position [0, 330]
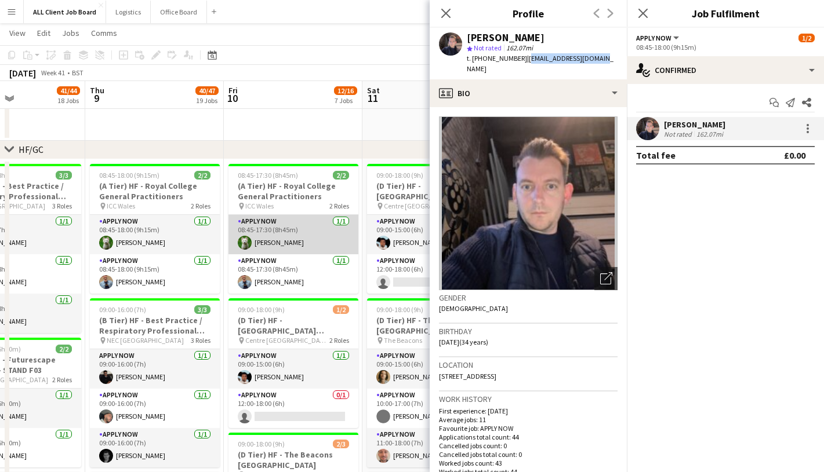
click at [311, 233] on app-card-role "APPLY NOW 1/1 08:45-17:30 (8h45m) Ben Syder" at bounding box center [293, 234] width 130 height 39
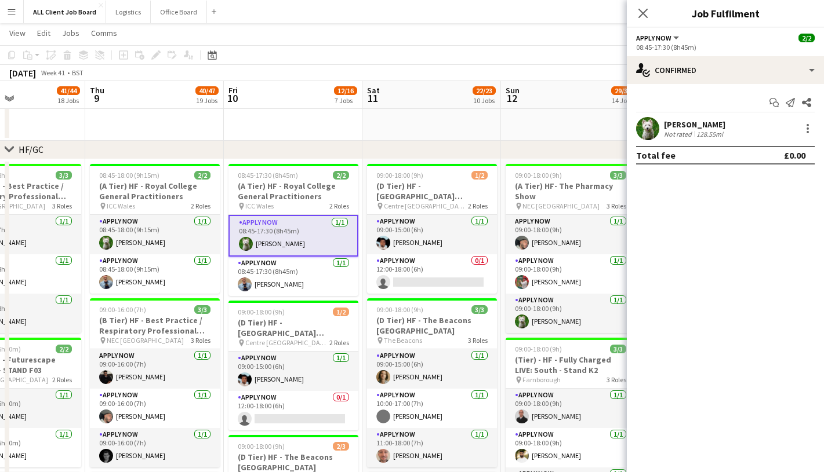
click at [653, 129] on app-user-avatar at bounding box center [647, 128] width 23 height 23
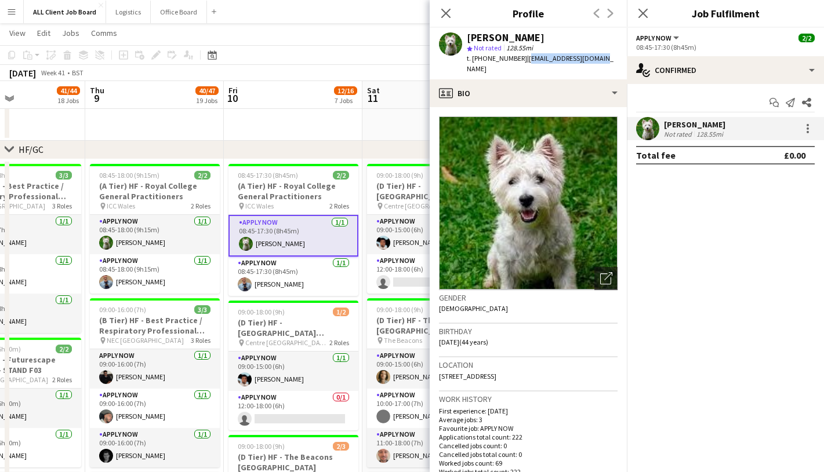
drag, startPoint x: 522, startPoint y: 59, endPoint x: 604, endPoint y: 62, distance: 83.0
click at [604, 62] on div "Ben Syder star Not rated 128.55mi t. +447779667542 | iambensyder@gmail.com" at bounding box center [527, 54] width 197 height 52
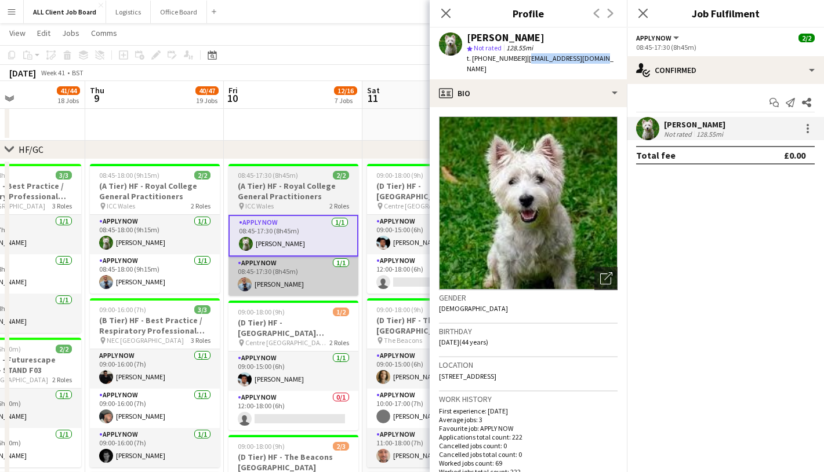
click at [294, 278] on app-card-role "APPLY NOW 1/1 08:45-17:30 (8h45m) Ulugbek Abdurahmanov" at bounding box center [293, 276] width 130 height 39
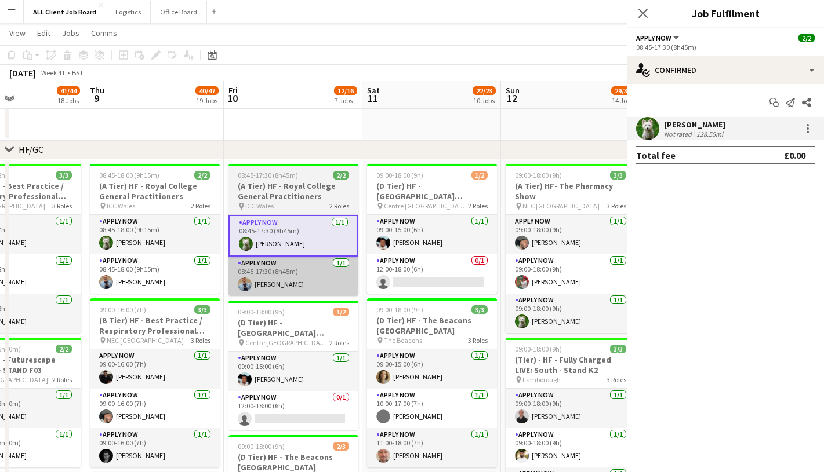
click at [294, 278] on app-card-role "APPLY NOW 1/1 08:45-17:30 (8h45m) Ulugbek Abdurahmanov" at bounding box center [293, 276] width 130 height 39
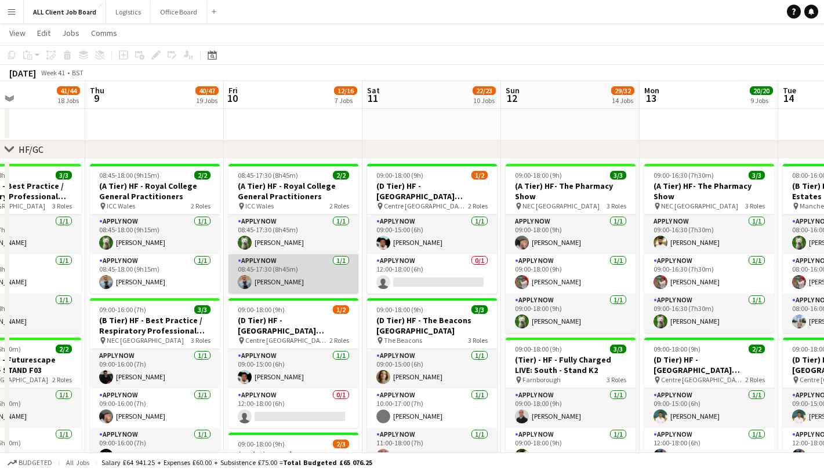
click at [318, 274] on app-card-role "APPLY NOW 1/1 08:45-17:30 (8h45m) Ulugbek Abdurahmanov" at bounding box center [293, 273] width 130 height 39
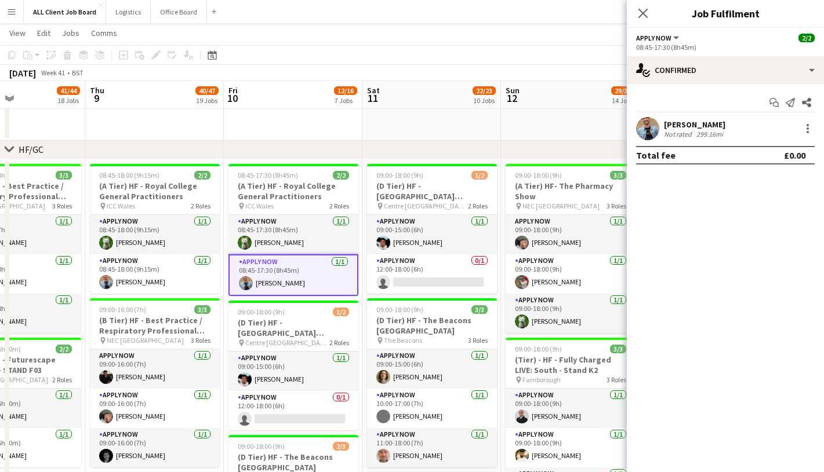
click at [654, 137] on app-user-avatar at bounding box center [647, 128] width 23 height 23
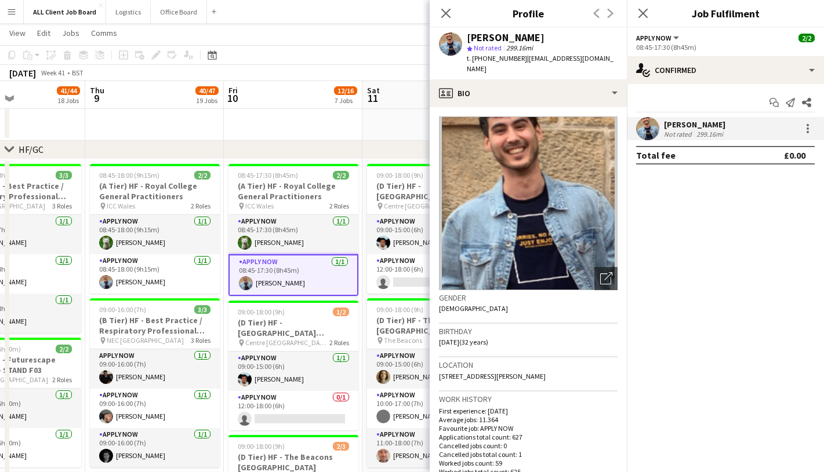
drag, startPoint x: 519, startPoint y: 57, endPoint x: 544, endPoint y: 59, distance: 24.4
click at [544, 59] on span "| ulugbek17a@hotmail.co.uk" at bounding box center [540, 63] width 147 height 19
drag, startPoint x: 603, startPoint y: 59, endPoint x: 522, endPoint y: 61, distance: 81.2
click at [522, 61] on div "Ulugbek Abdurahmanov star Not rated 299.16mi t. +447746639309 | ulugbek17a@hotm…" at bounding box center [527, 54] width 197 height 52
